Goal: Task Accomplishment & Management: Manage account settings

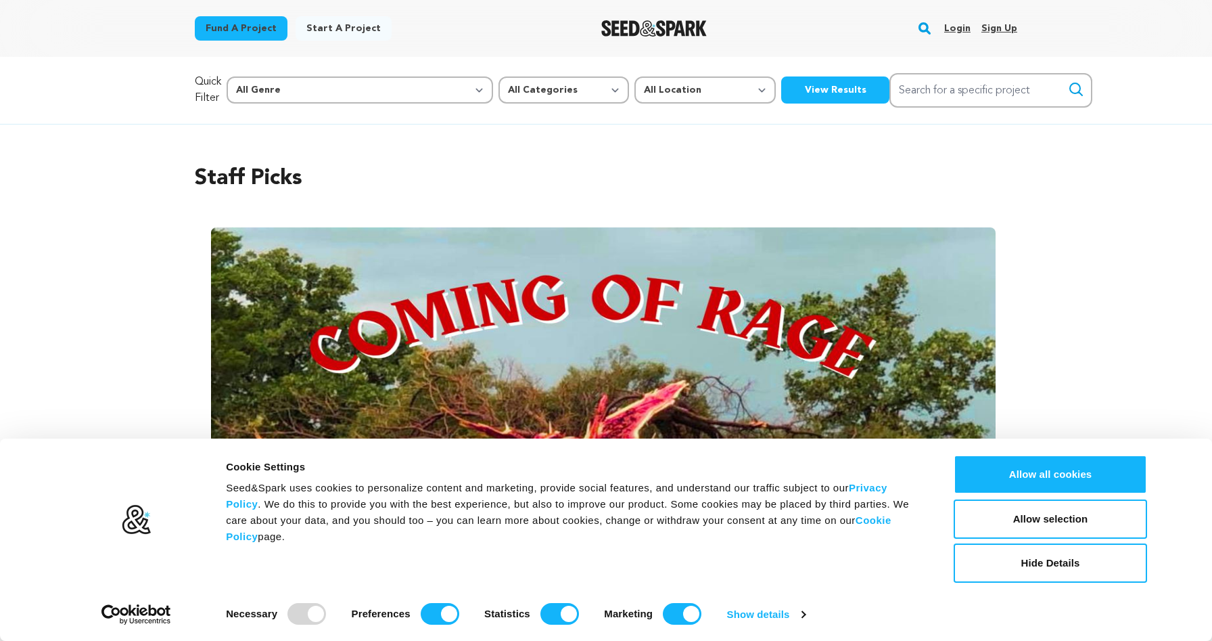
scroll to position [237, 0]
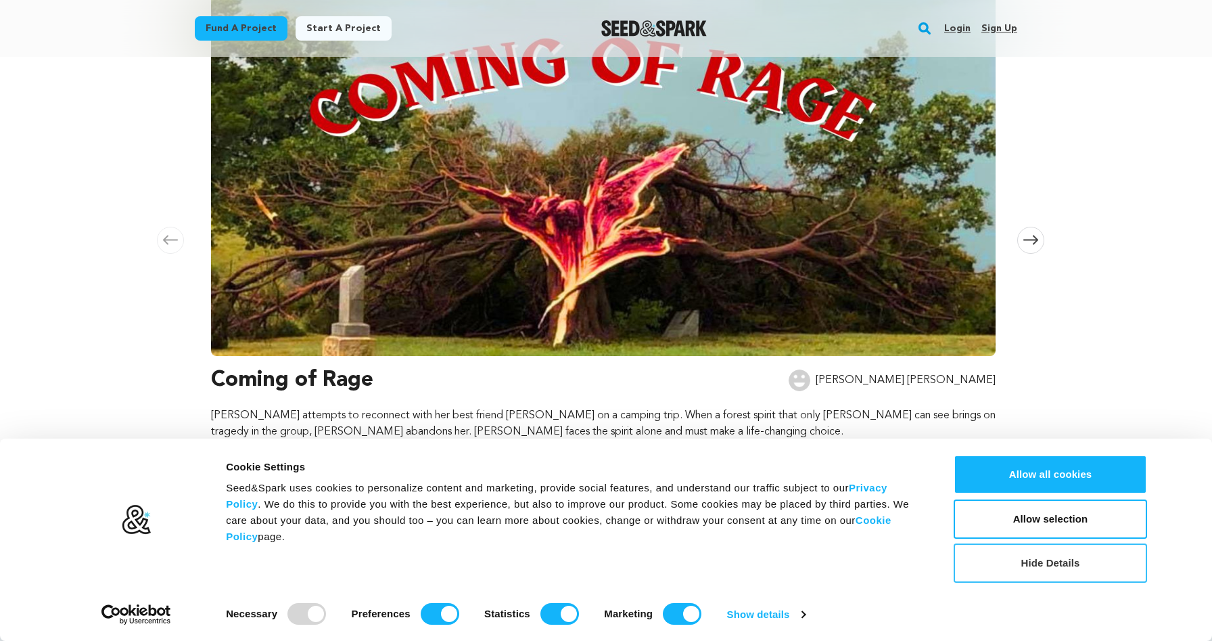
click at [1038, 565] on button "Hide Details" at bounding box center [1050, 562] width 193 height 39
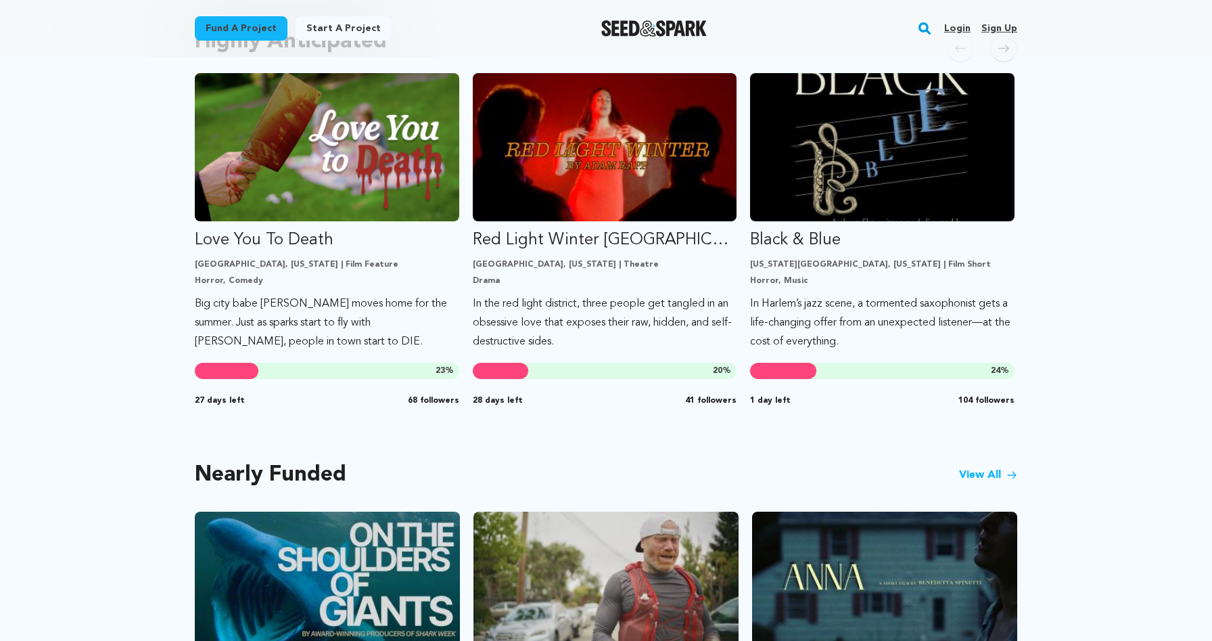
scroll to position [0, 0]
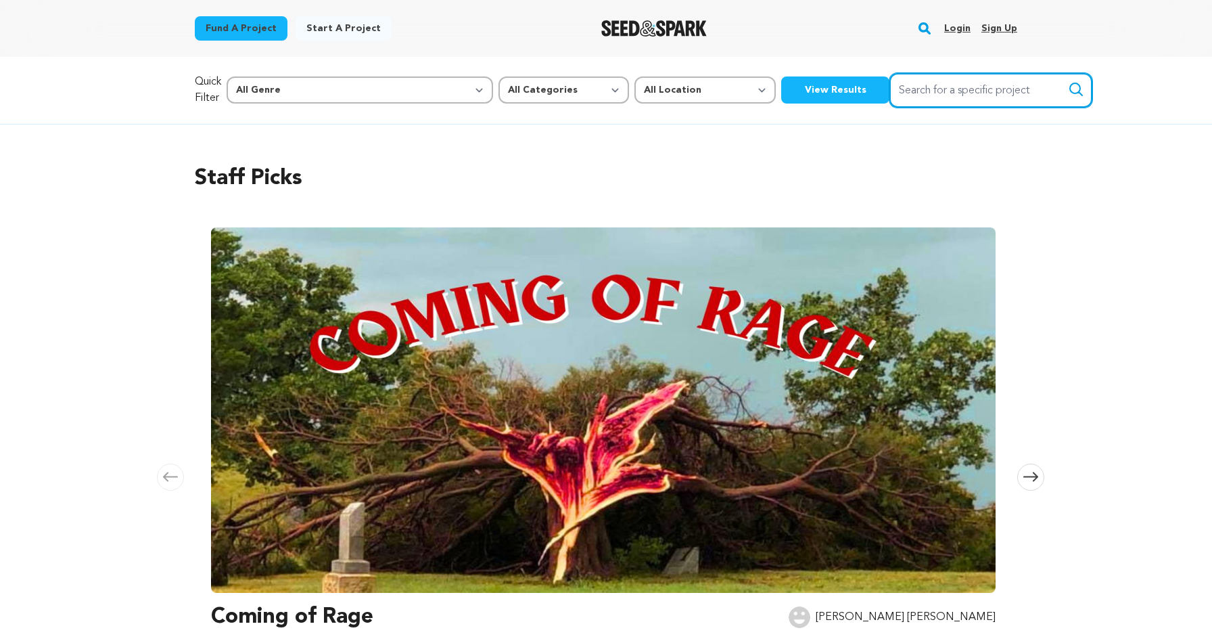
click at [914, 88] on input "Search for a specific project" at bounding box center [990, 90] width 203 height 34
type input "the ambassador's daughter"
click at [1068, 93] on icon "submit" at bounding box center [1076, 89] width 16 height 16
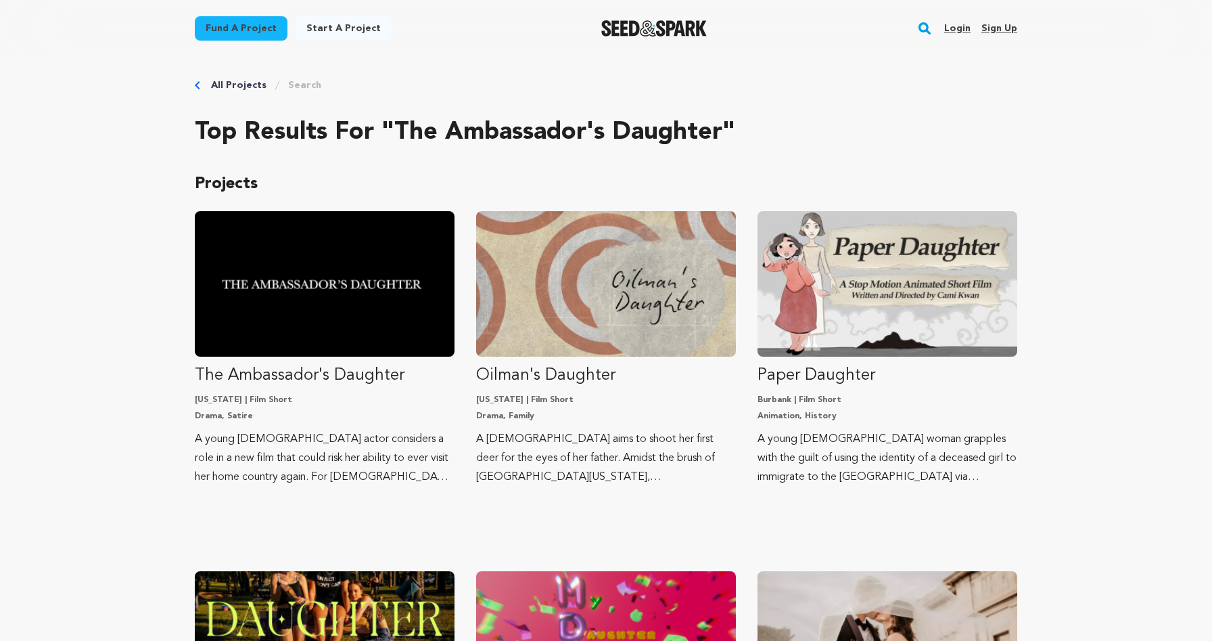
scroll to position [8, 0]
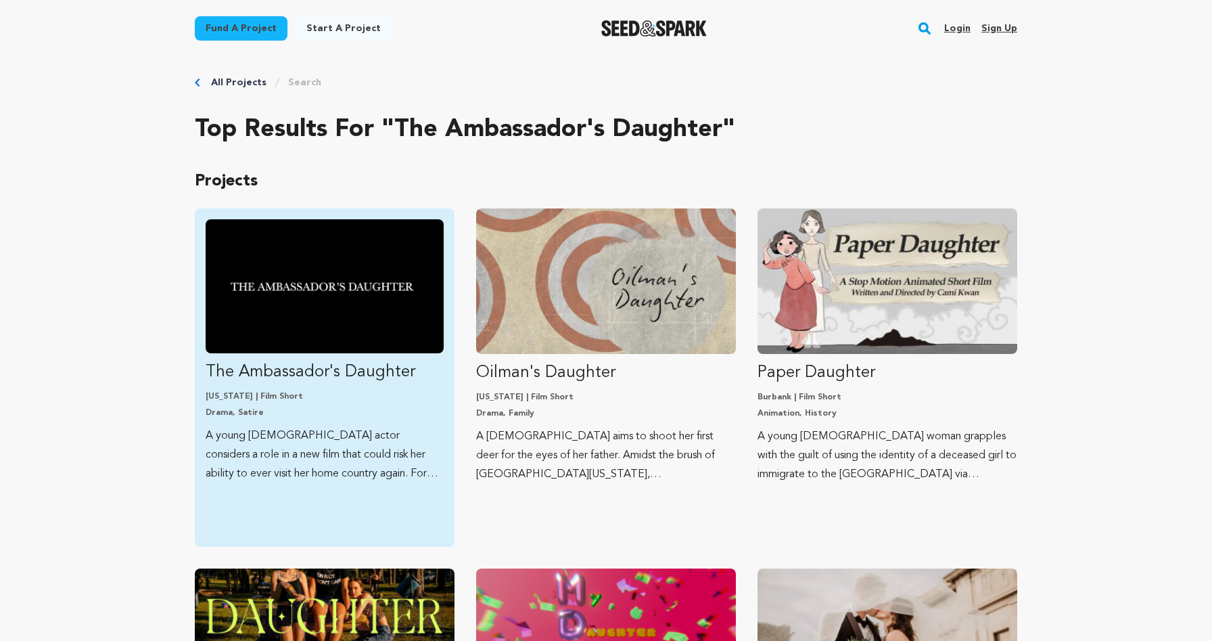
click at [287, 367] on p "The Ambassador's Daughter" at bounding box center [325, 372] width 238 height 22
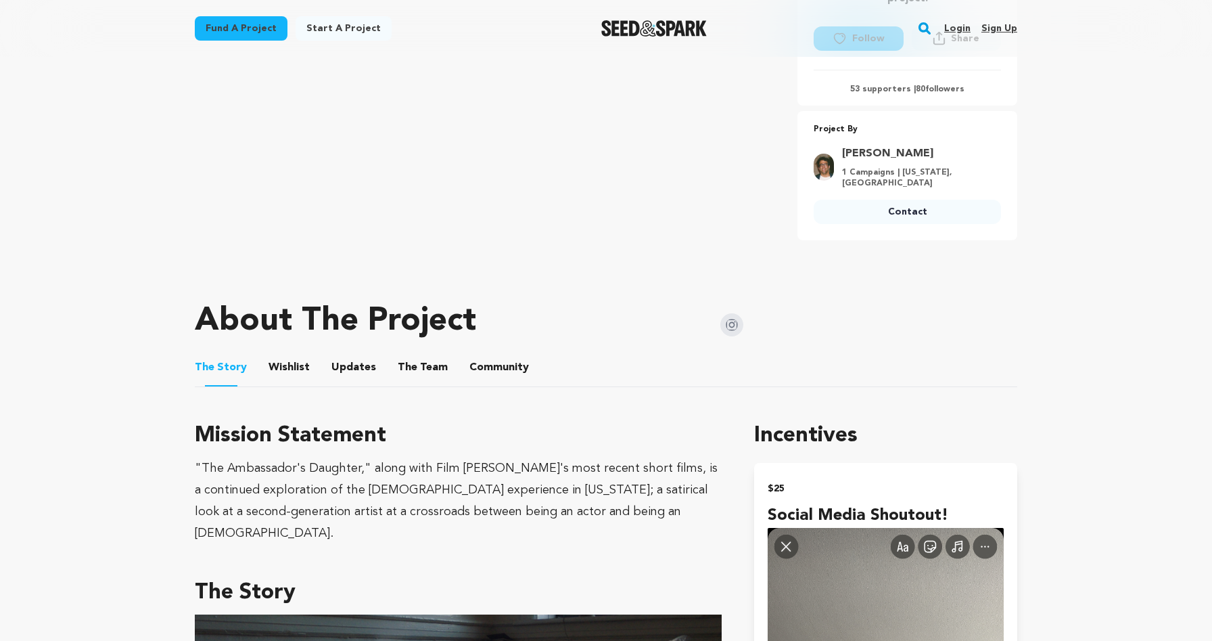
scroll to position [418, 0]
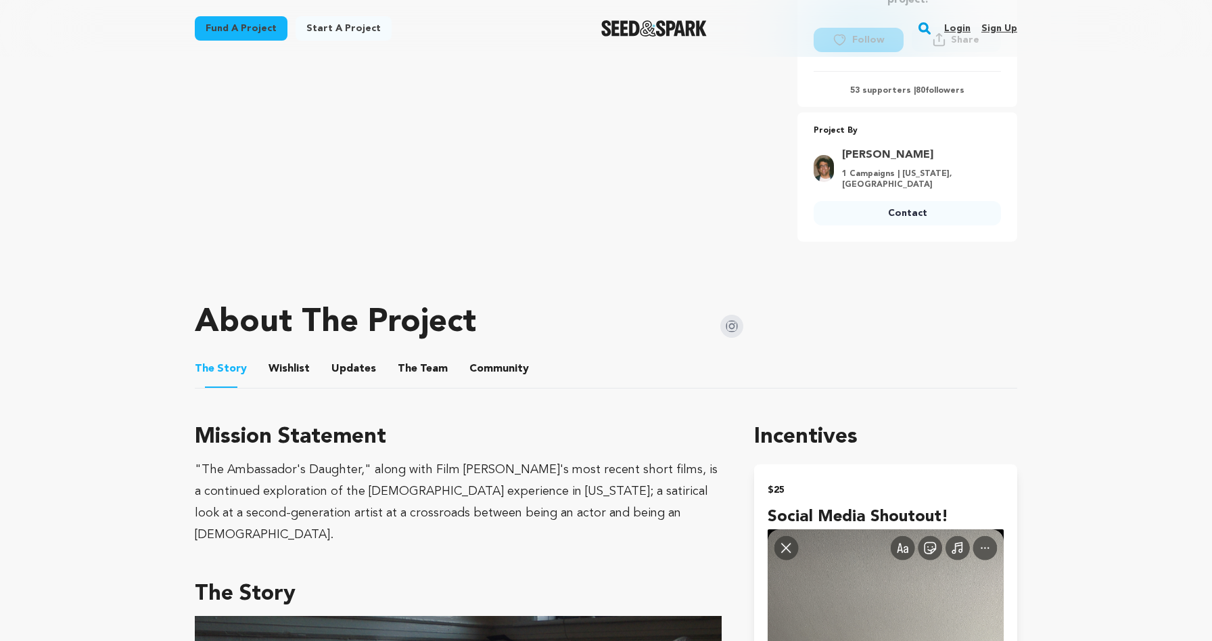
click at [424, 375] on button "The Team" at bounding box center [423, 371] width 32 height 32
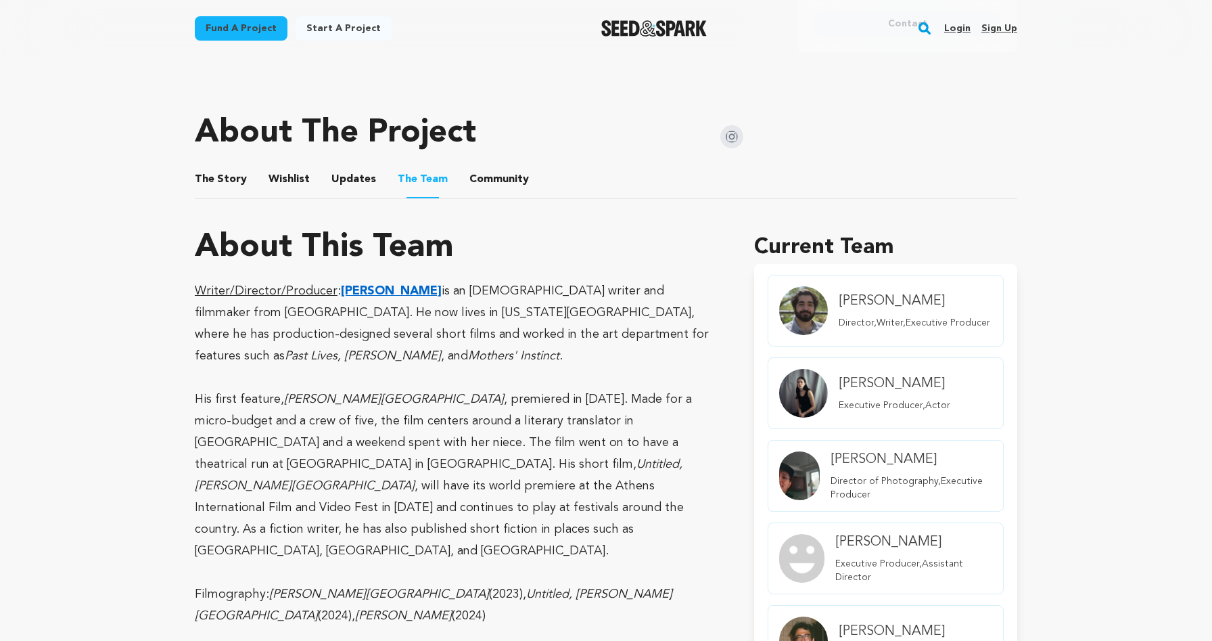
scroll to position [496, 0]
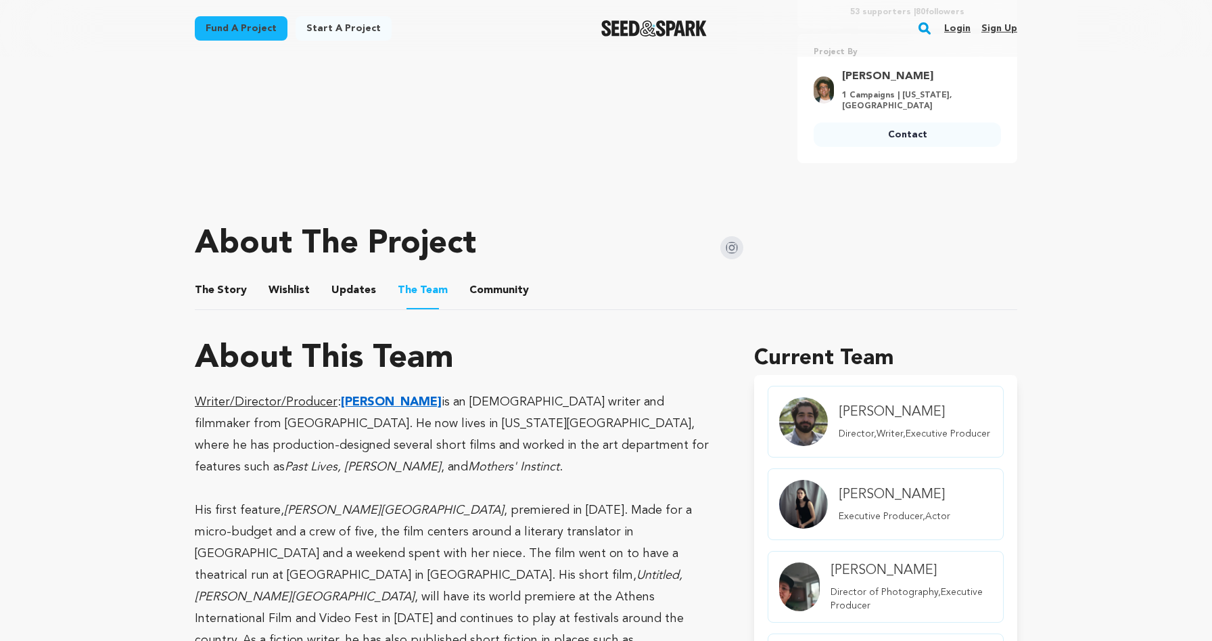
click at [342, 295] on button "Updates" at bounding box center [354, 293] width 32 height 32
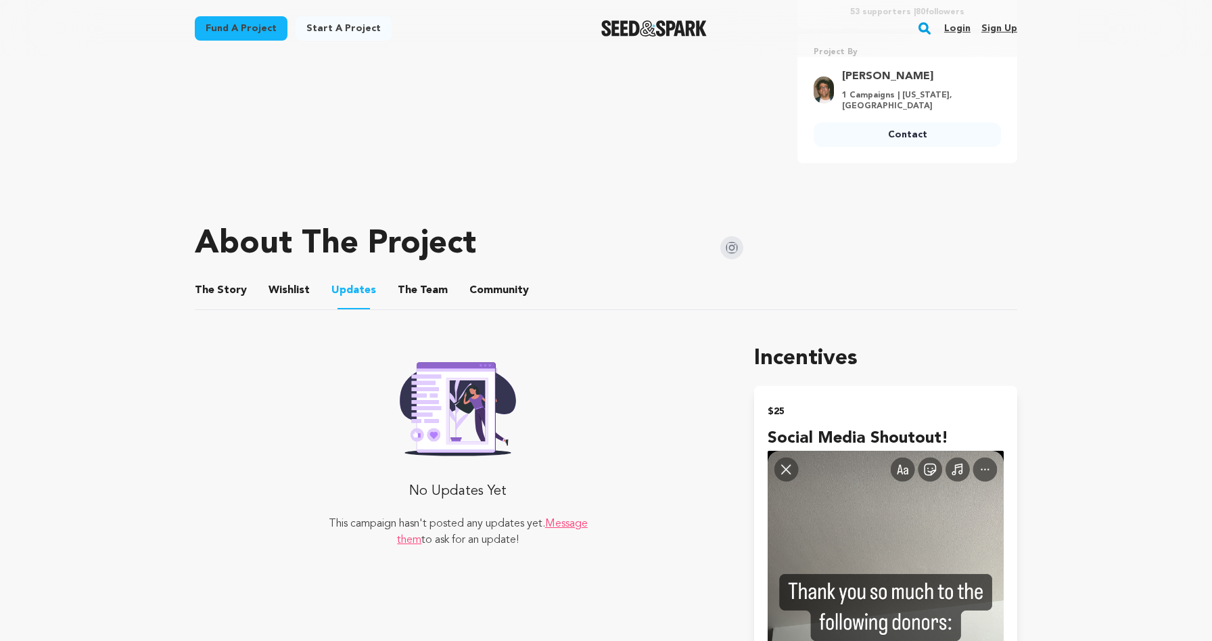
click at [484, 292] on button "Community" at bounding box center [499, 293] width 32 height 32
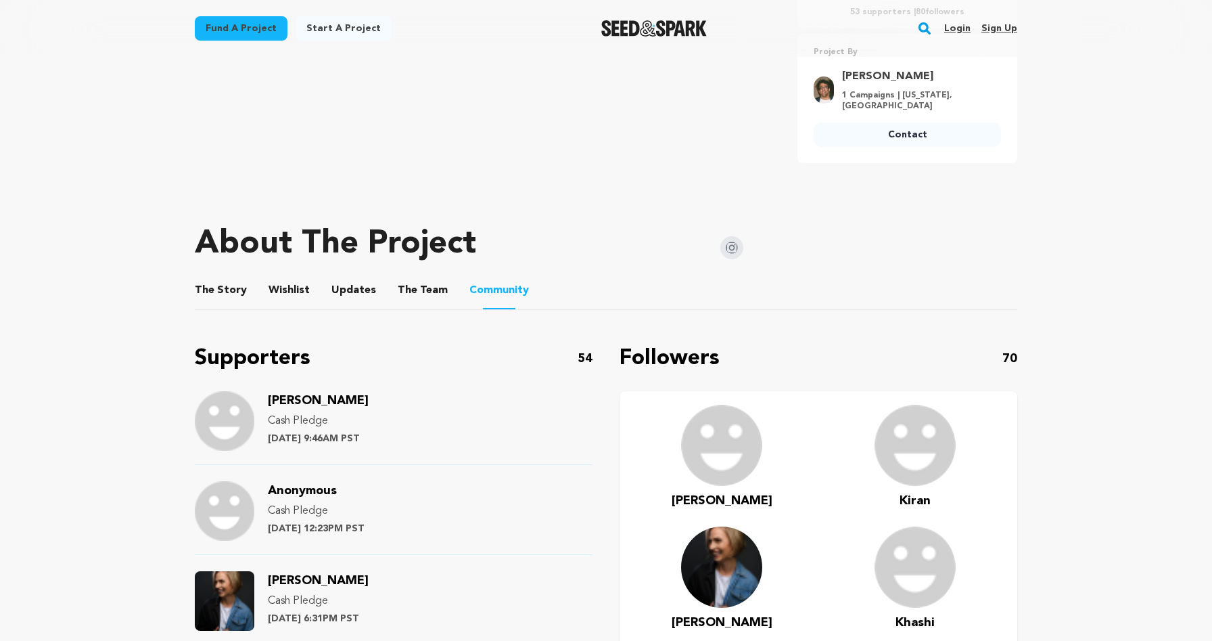
click at [284, 287] on button "Wishlist" at bounding box center [289, 293] width 32 height 32
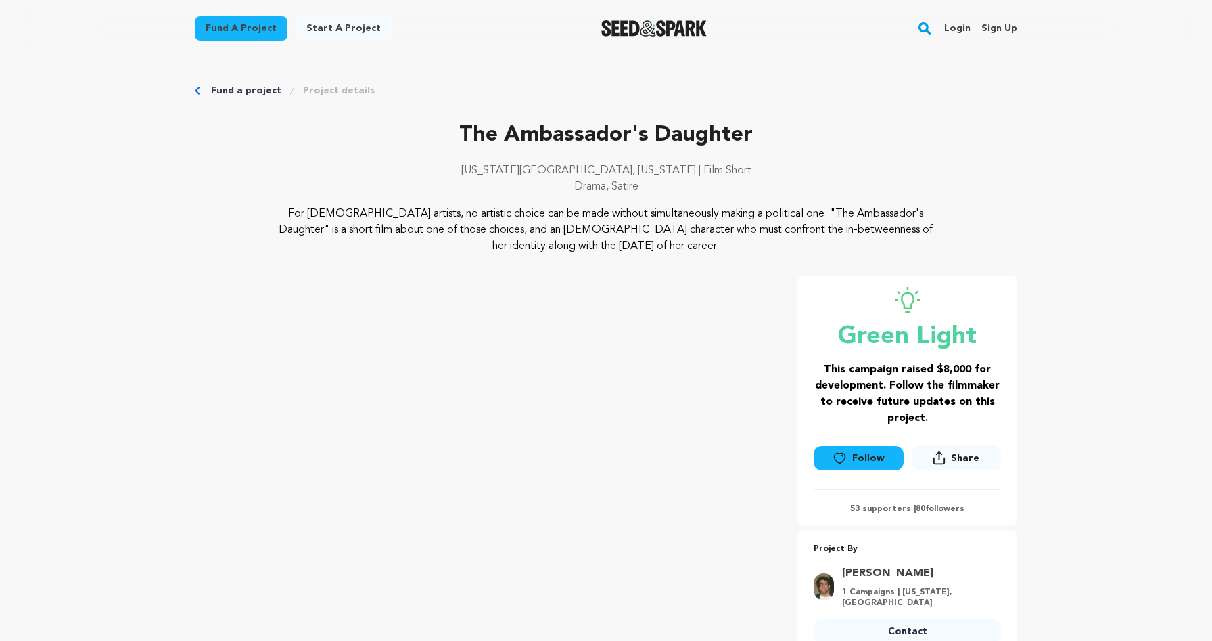
click at [956, 28] on link "Login" at bounding box center [957, 29] width 26 height 22
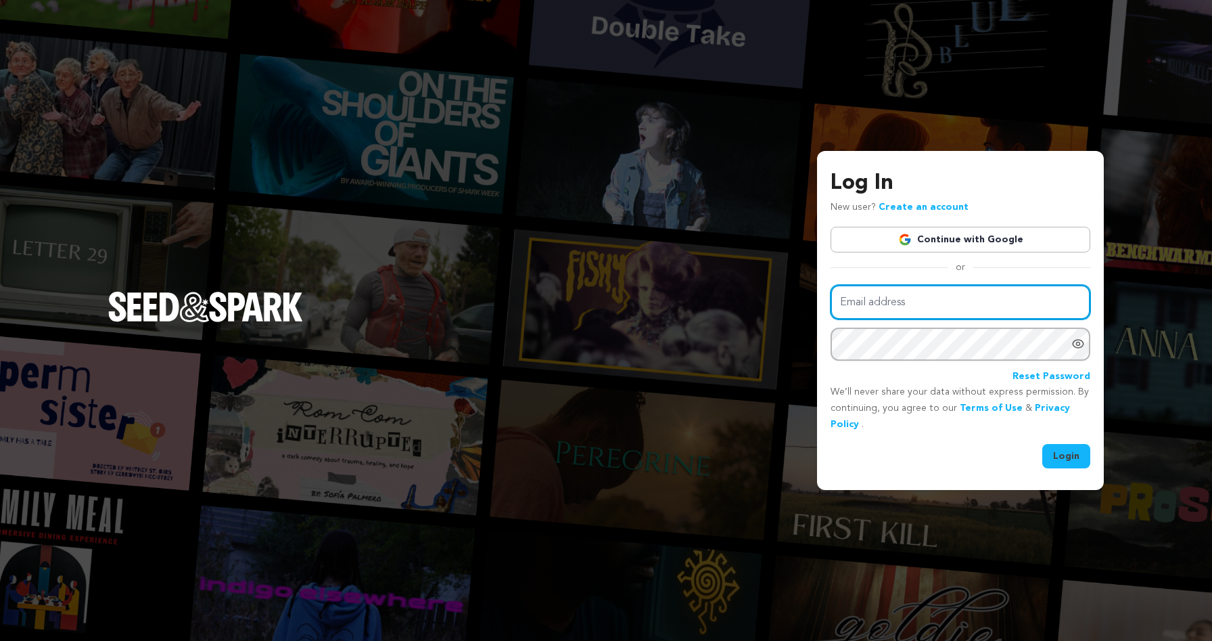
type input "gurv@6urv.com"
click at [1080, 457] on button "Login" at bounding box center [1066, 456] width 48 height 24
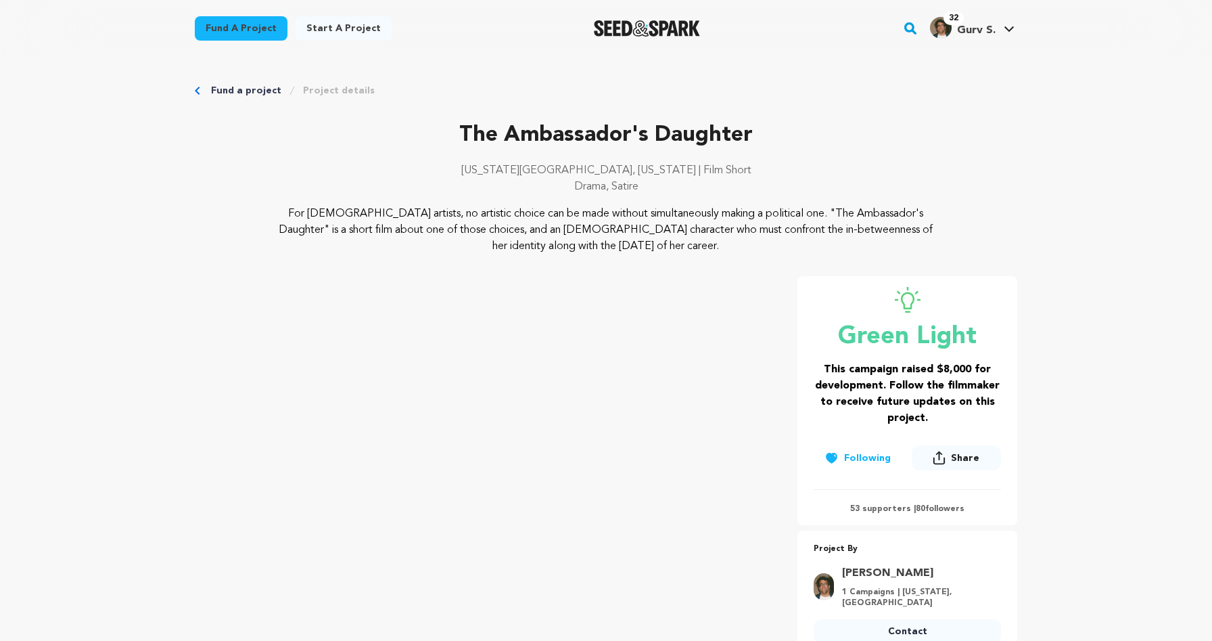
click at [989, 34] on span "Gurv S." at bounding box center [976, 30] width 39 height 11
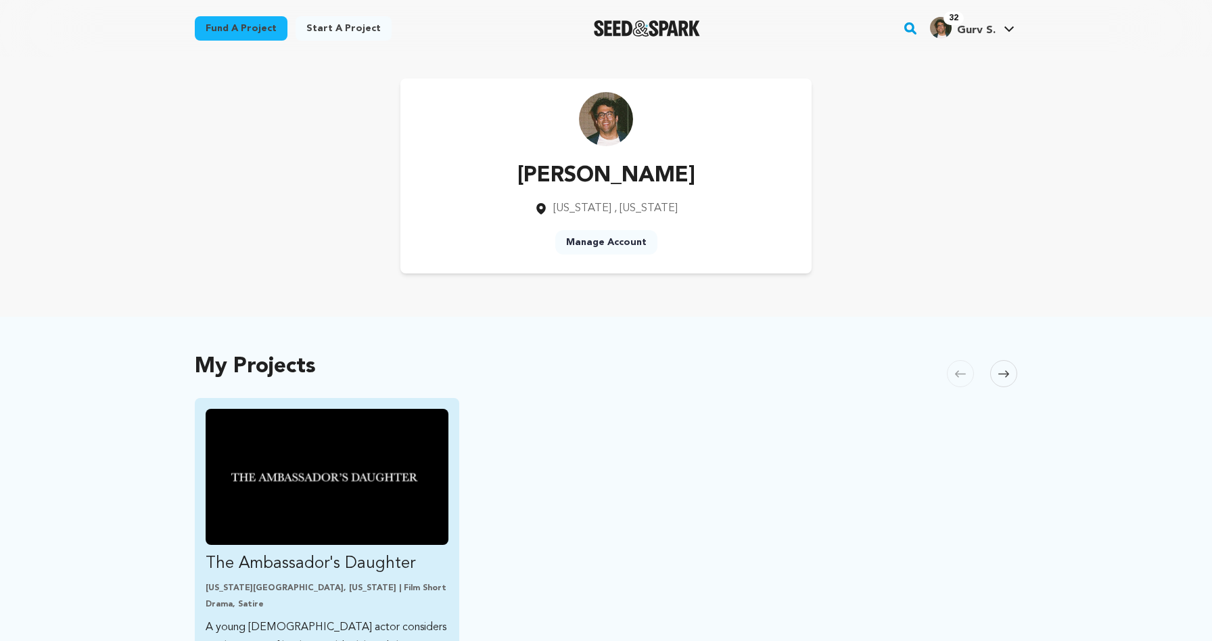
click at [286, 478] on img "Fund The Ambassador&#039;s Daughter" at bounding box center [327, 477] width 243 height 136
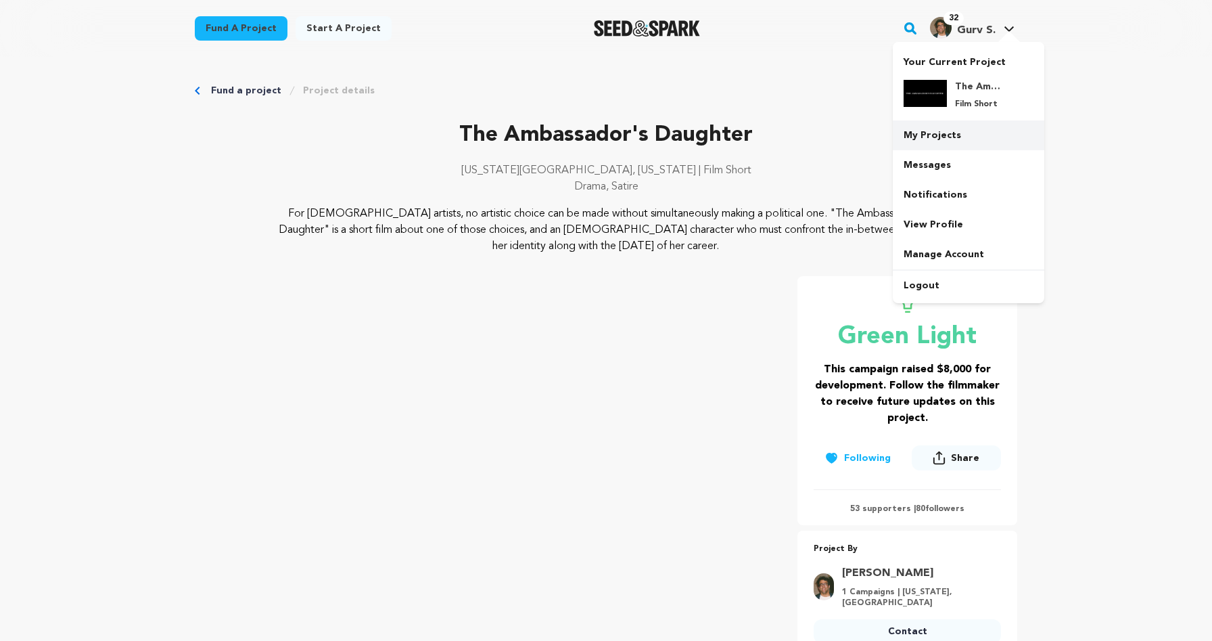
click at [958, 132] on link "My Projects" at bounding box center [969, 135] width 152 height 30
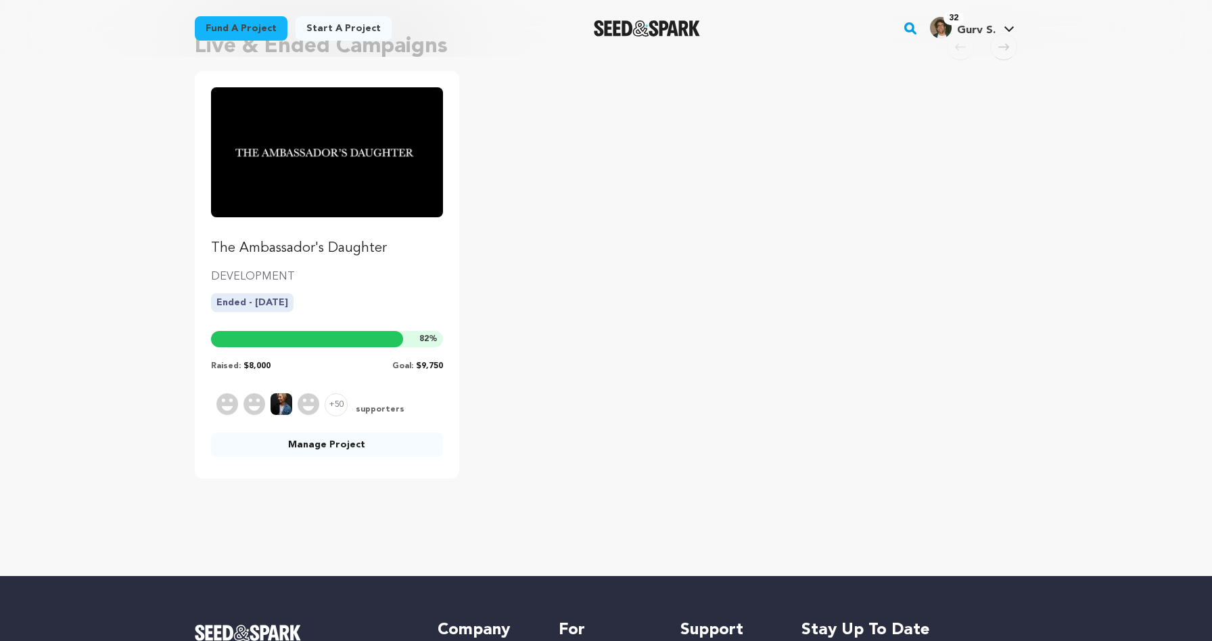
scroll to position [141, 0]
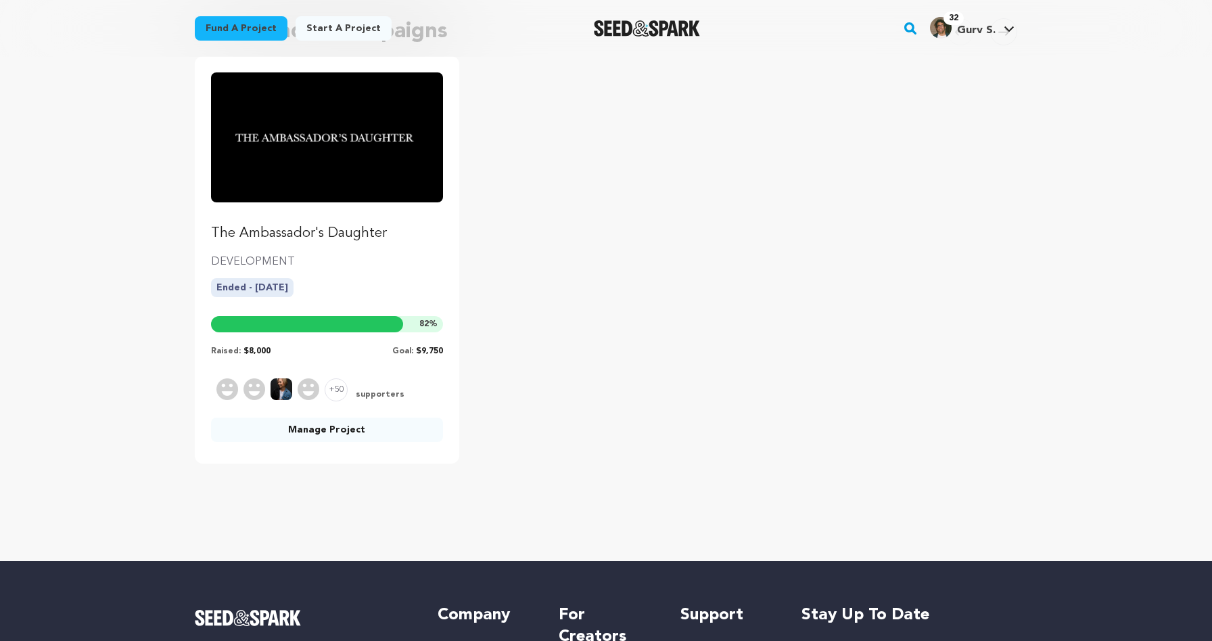
click at [341, 428] on link "Manage Project" at bounding box center [327, 429] width 232 height 24
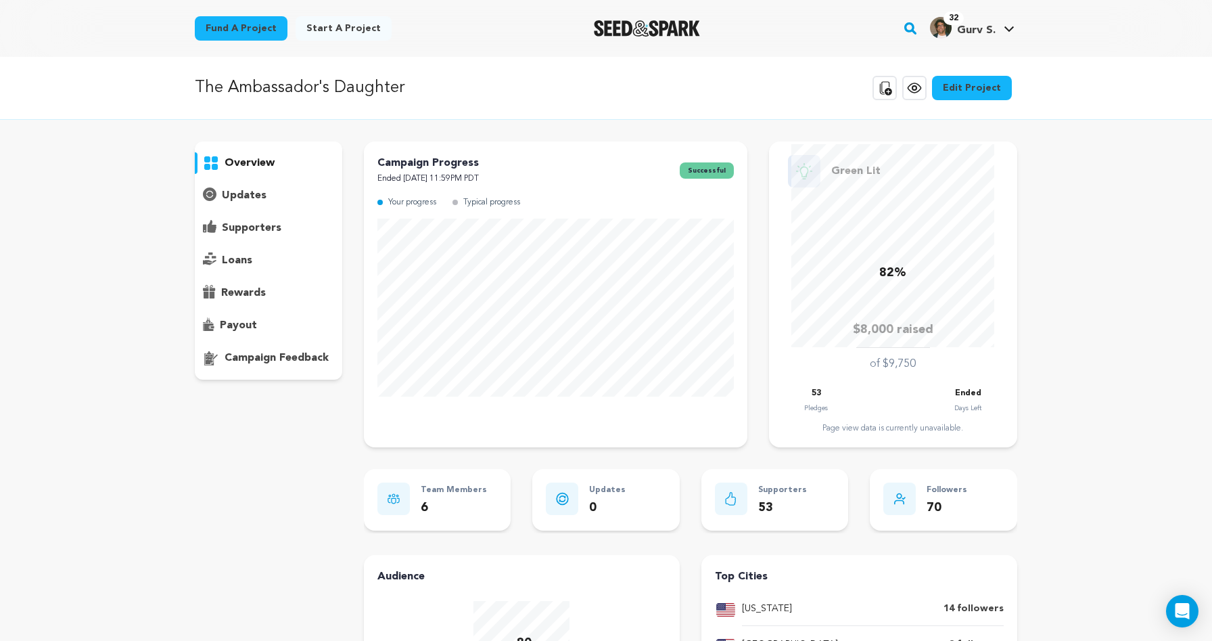
click at [285, 364] on p "campaign feedback" at bounding box center [277, 358] width 104 height 16
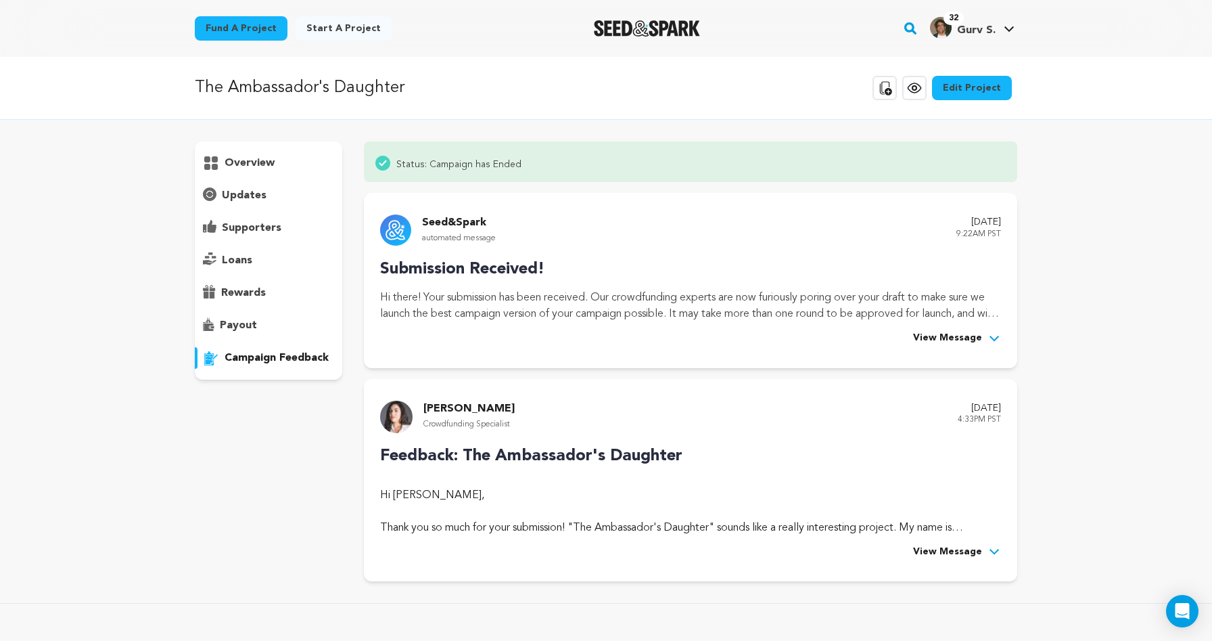
scroll to position [112, 0]
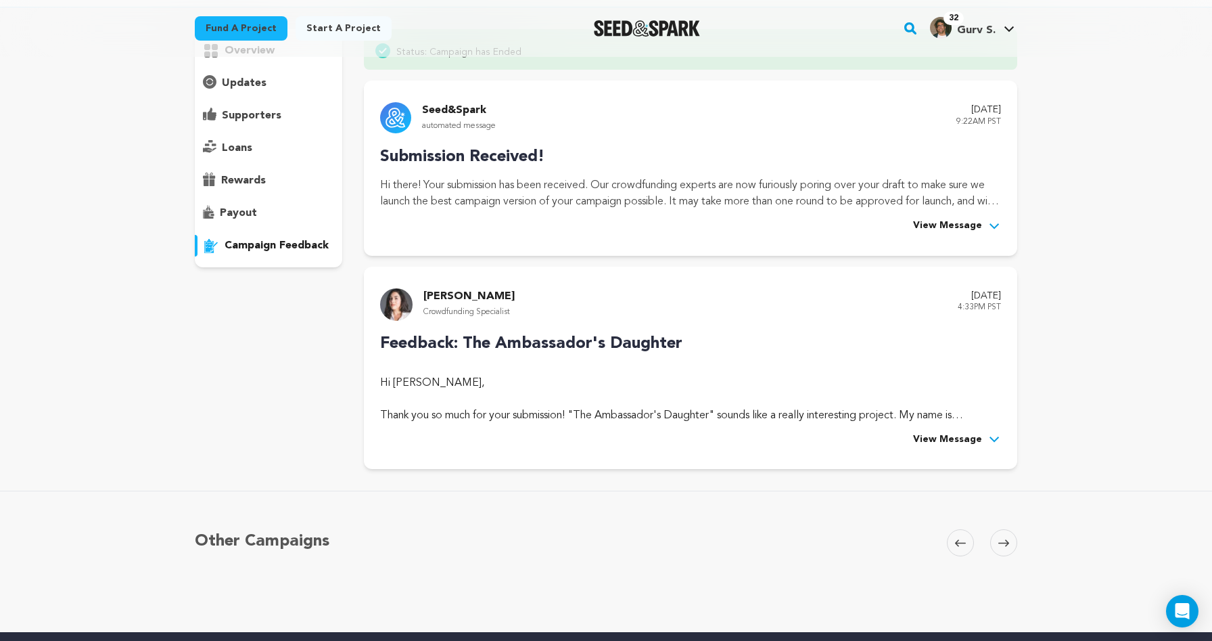
click at [963, 444] on span "View Message" at bounding box center [947, 440] width 69 height 16
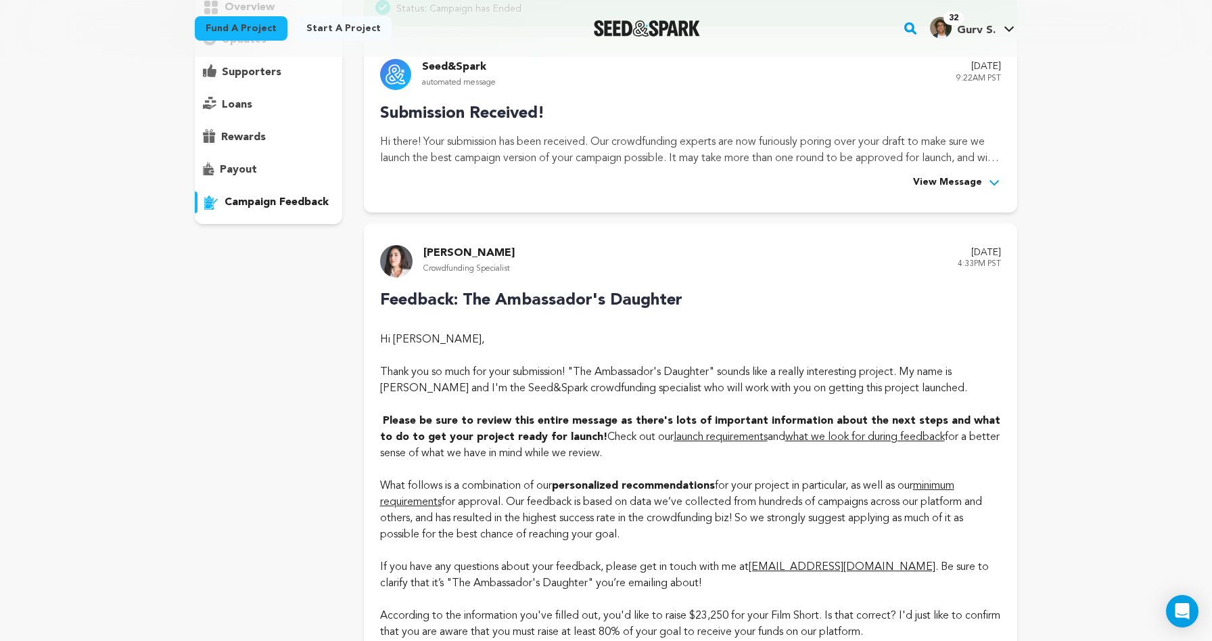
scroll to position [0, 0]
